Goal: Use online tool/utility: Utilize a website feature to perform a specific function

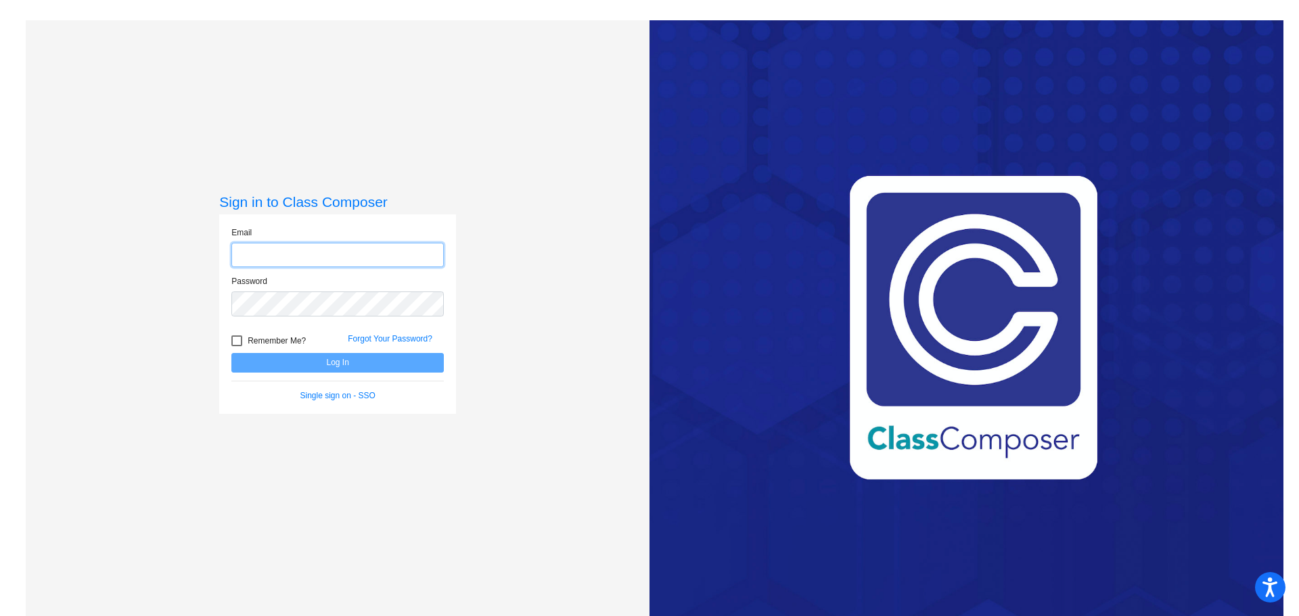
type input "[EMAIL_ADDRESS][DOMAIN_NAME]"
click at [302, 363] on button "Log In" at bounding box center [337, 363] width 212 height 20
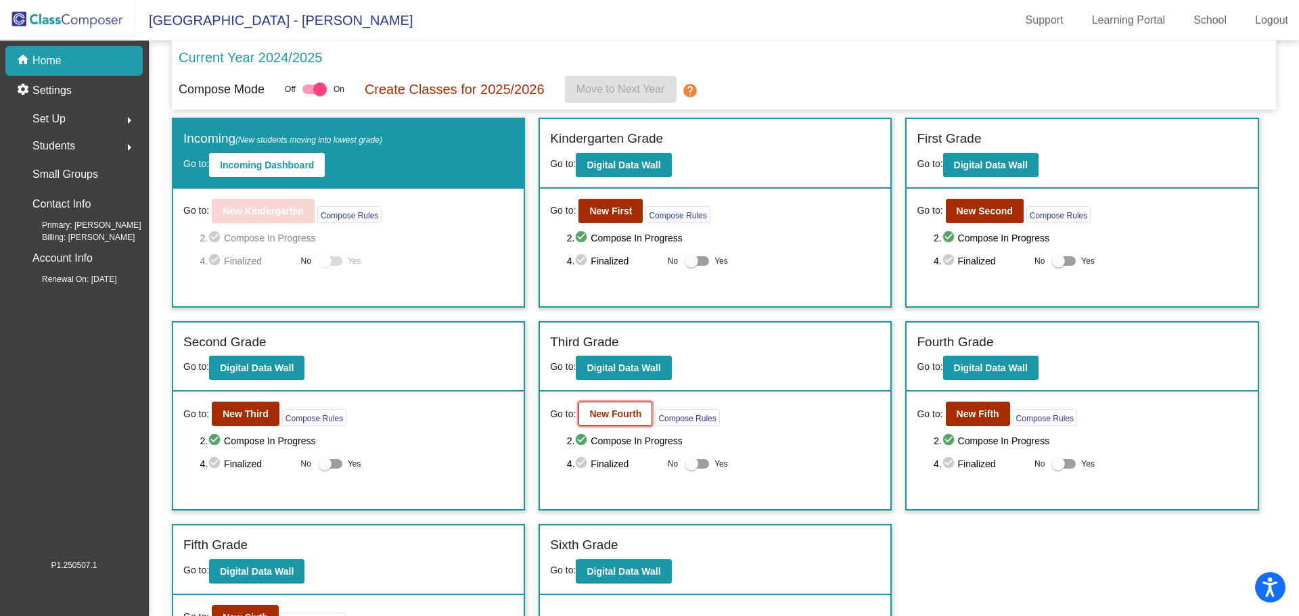
click at [608, 420] on button "New Fourth" at bounding box center [616, 414] width 74 height 24
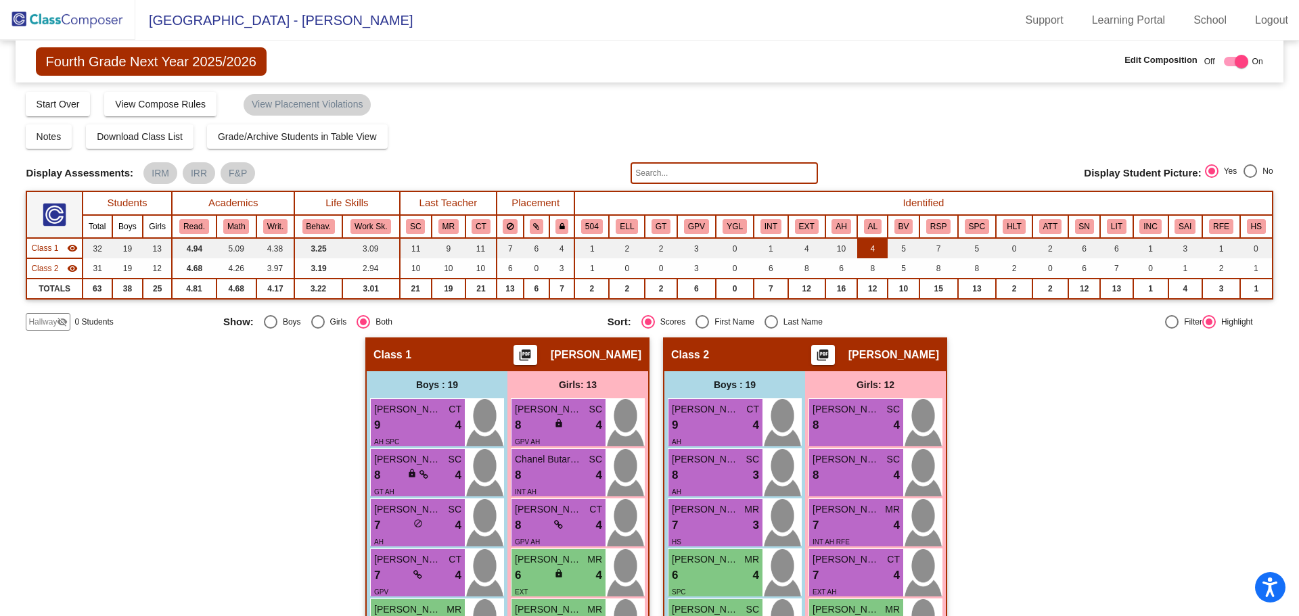
scroll to position [68, 0]
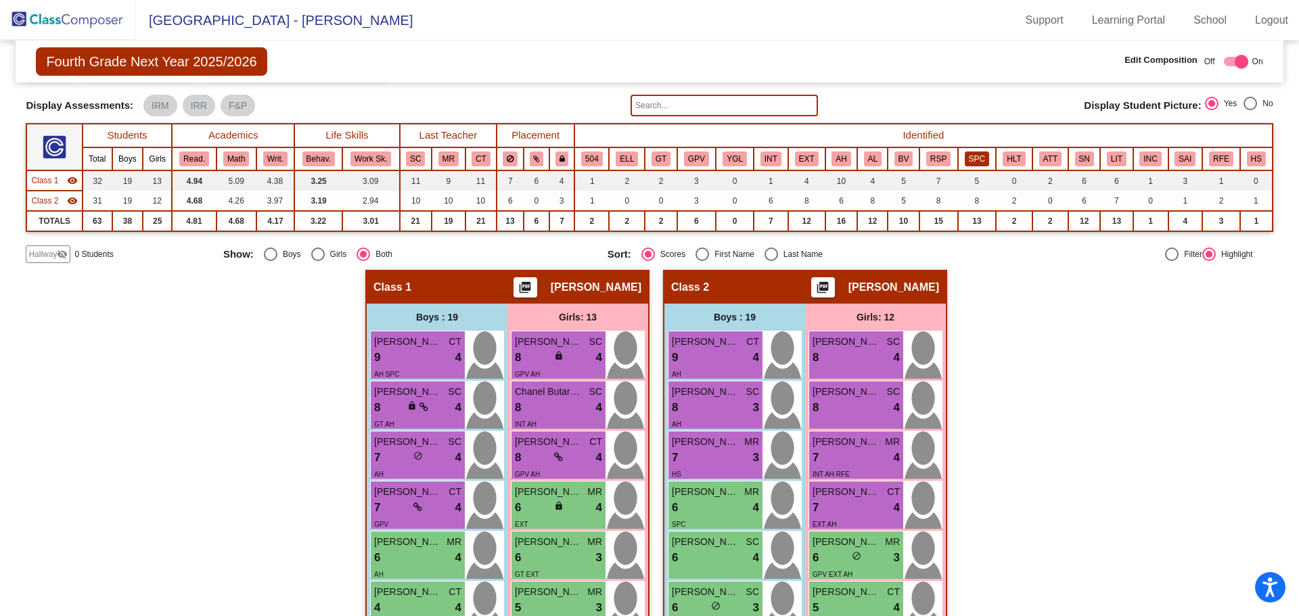
click at [967, 161] on button "SPC" at bounding box center [977, 159] width 24 height 15
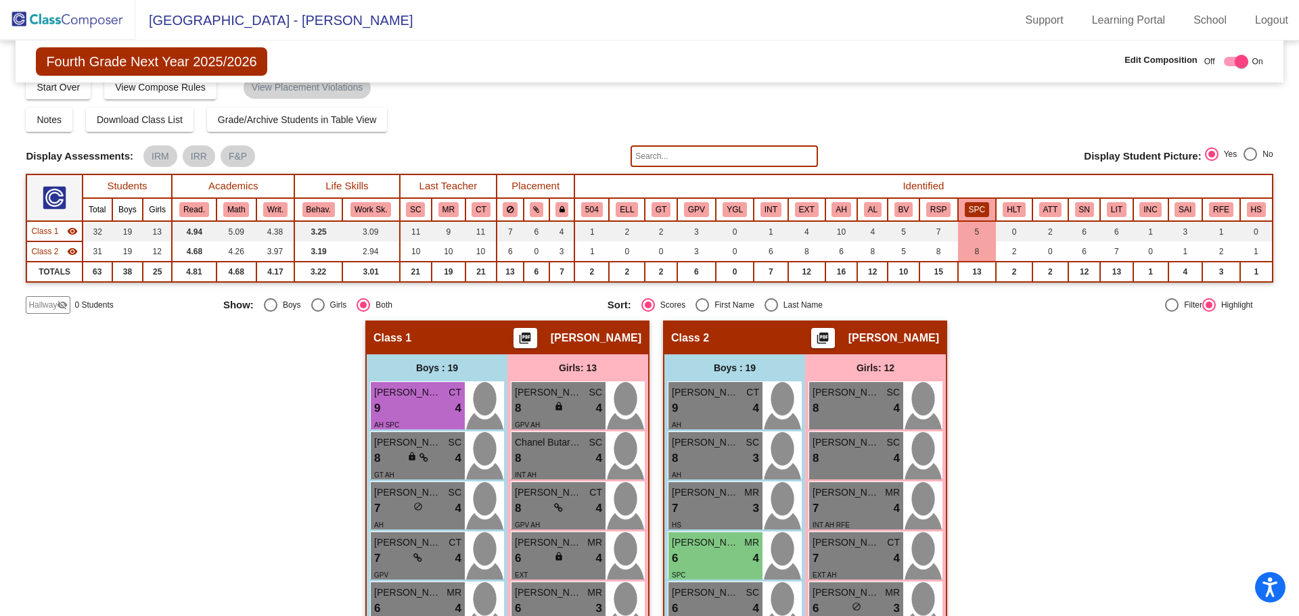
scroll to position [11, 0]
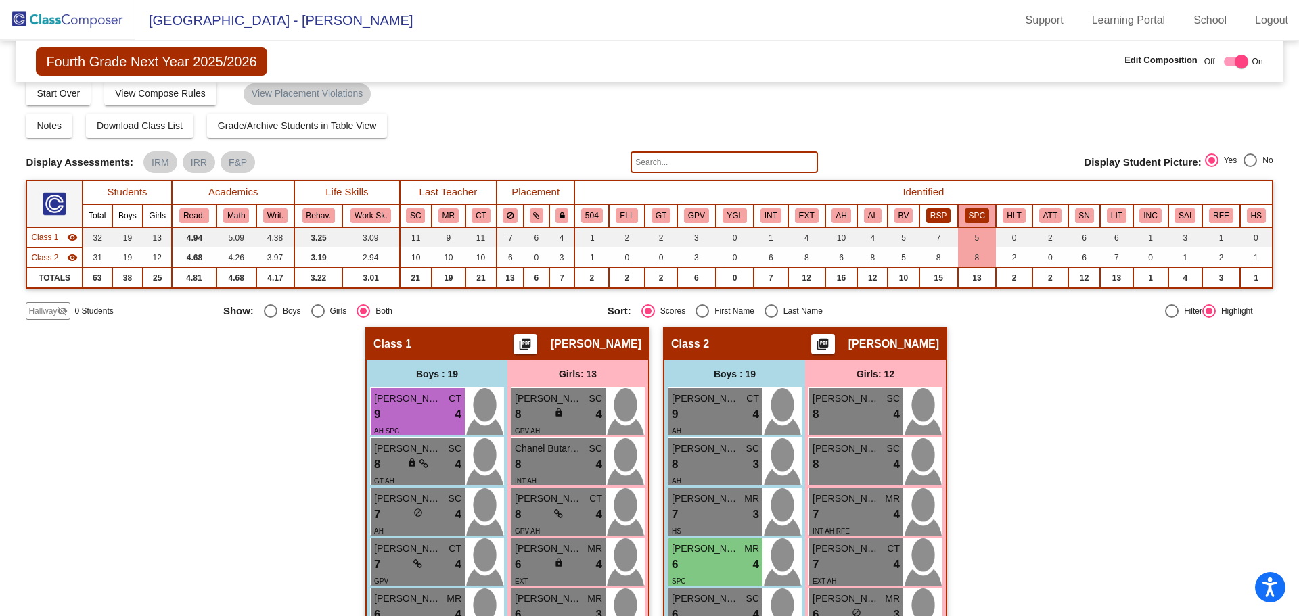
click at [939, 211] on button "RSP" at bounding box center [938, 215] width 24 height 15
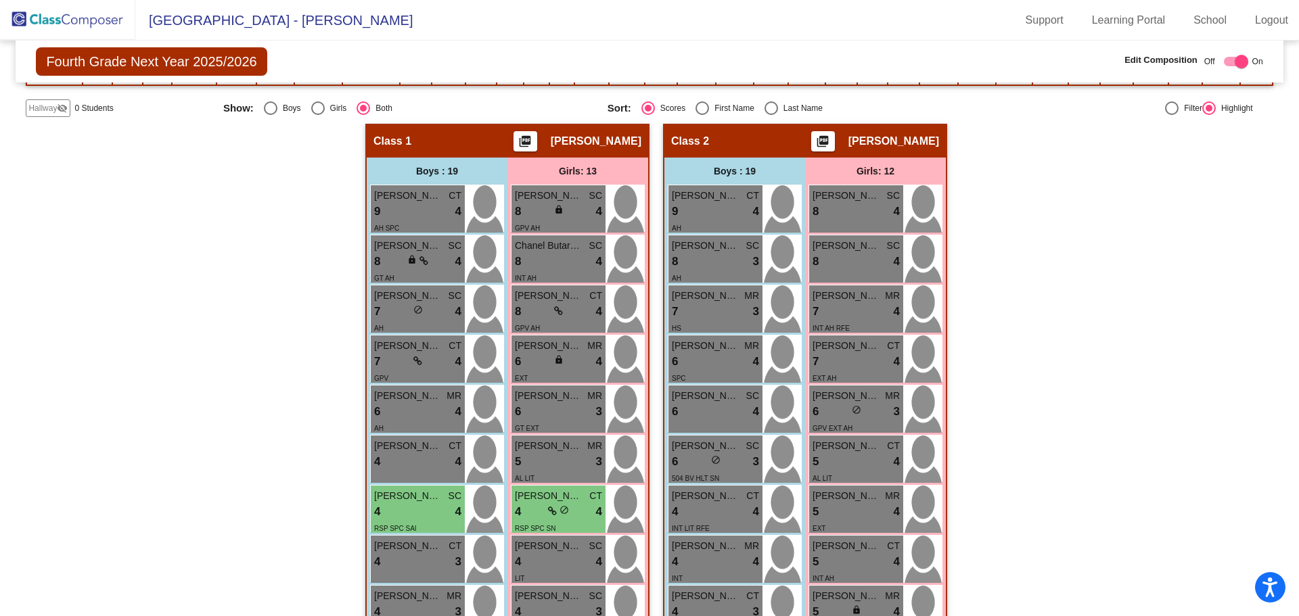
scroll to position [78, 0]
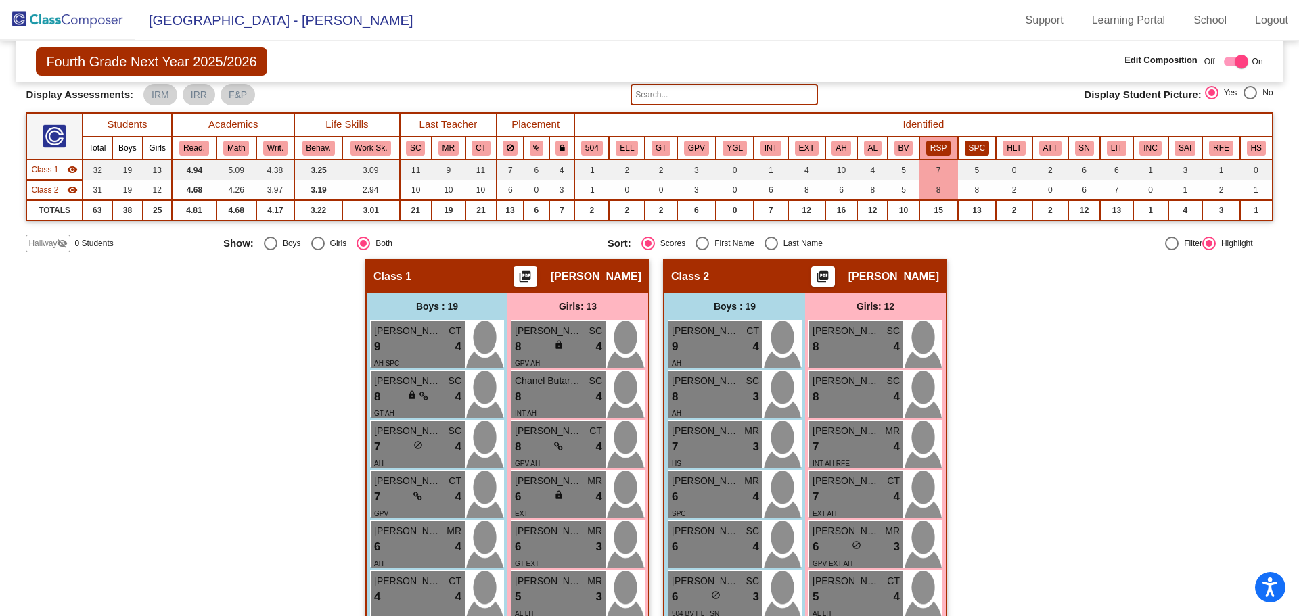
click at [984, 150] on button "SPC" at bounding box center [977, 148] width 24 height 15
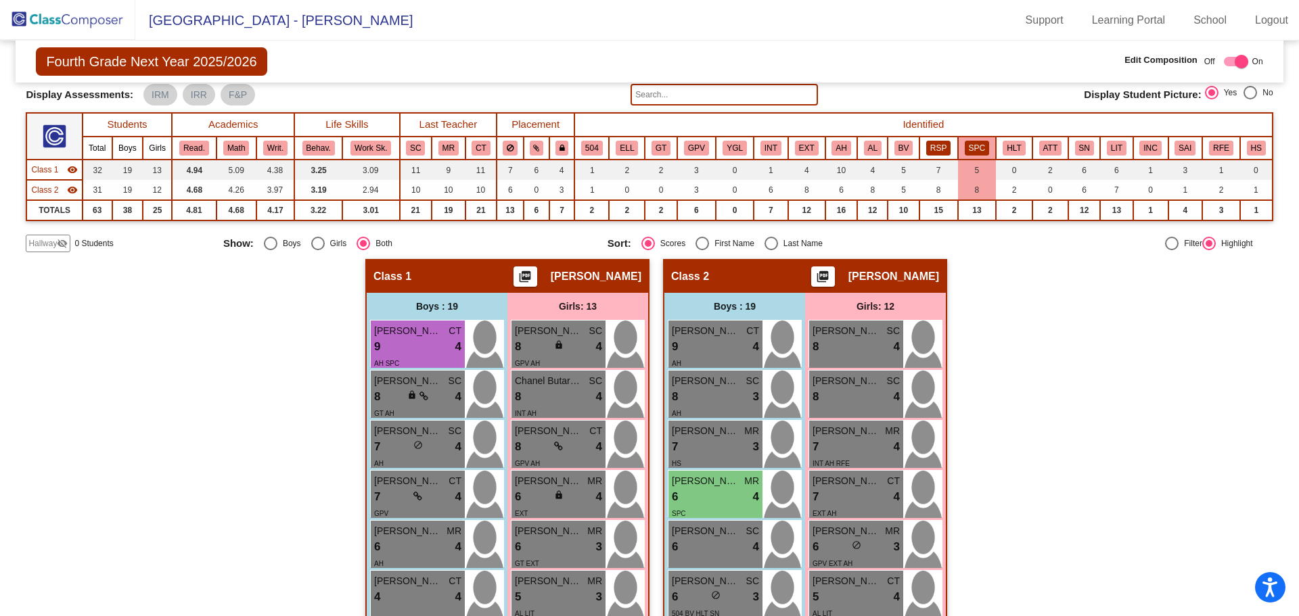
click at [939, 151] on button "RSP" at bounding box center [938, 148] width 24 height 15
